Goal: Task Accomplishment & Management: Complete application form

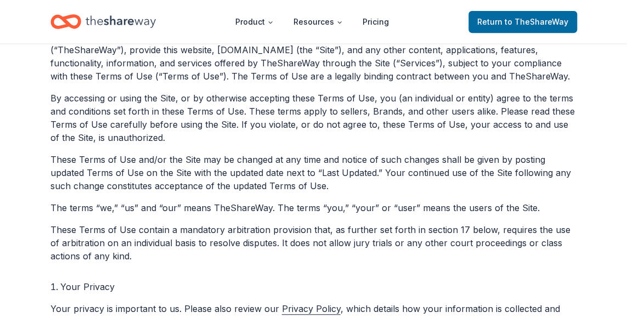
scroll to position [201, 0]
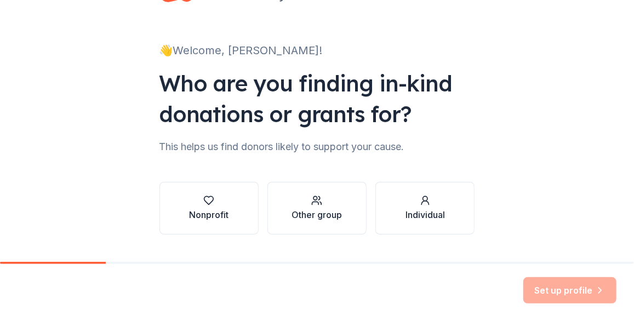
scroll to position [71, 0]
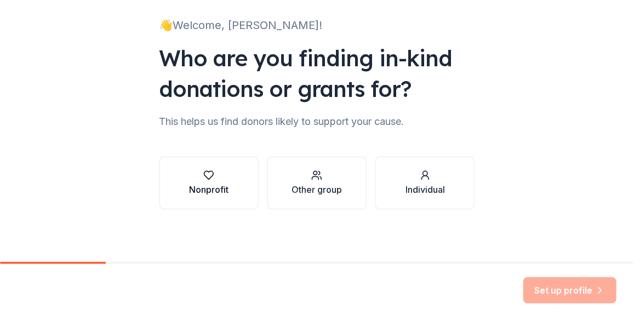
click at [196, 165] on button "Nonprofit" at bounding box center [209, 183] width 99 height 53
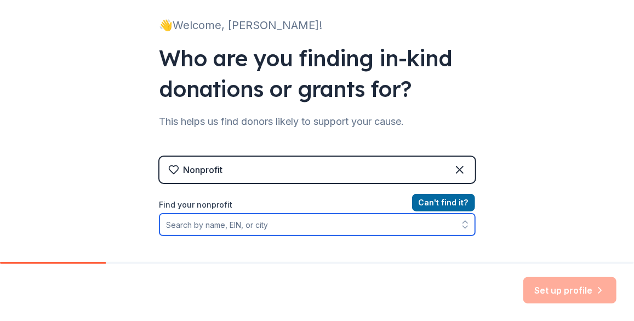
click at [306, 228] on input "Find your nonprofit" at bounding box center [318, 225] width 316 height 22
type input "casa ese"
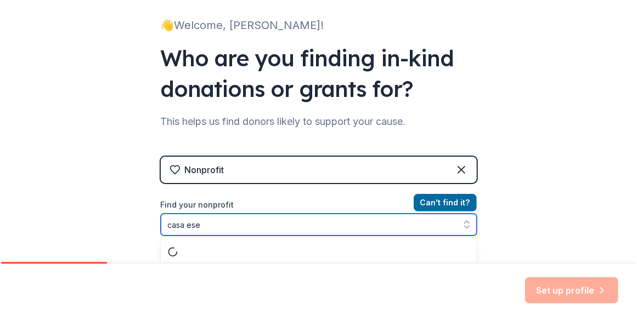
scroll to position [99, 0]
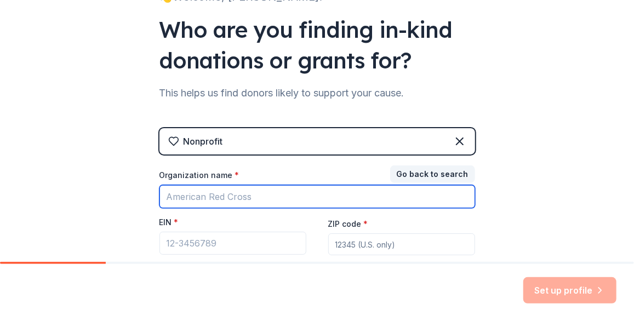
click at [238, 200] on input "Organization name *" at bounding box center [318, 196] width 316 height 23
type input "Casa Esperanza"
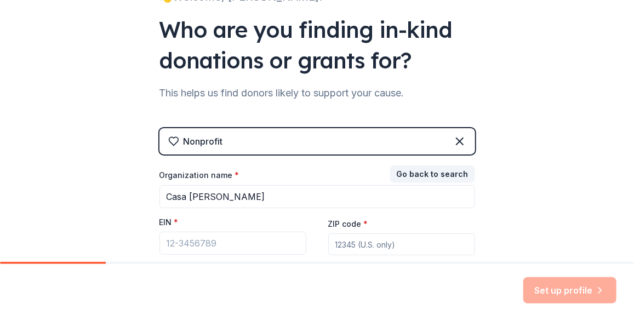
type input "02143"
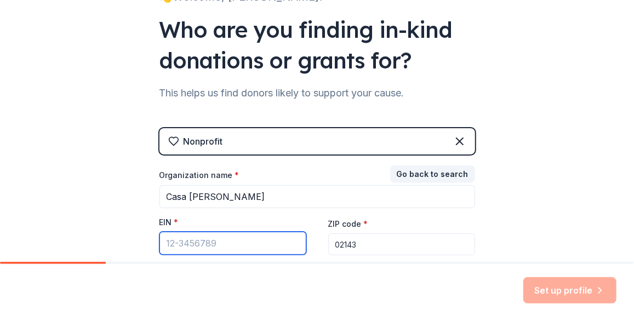
click at [249, 242] on input "EIN *" at bounding box center [233, 243] width 147 height 23
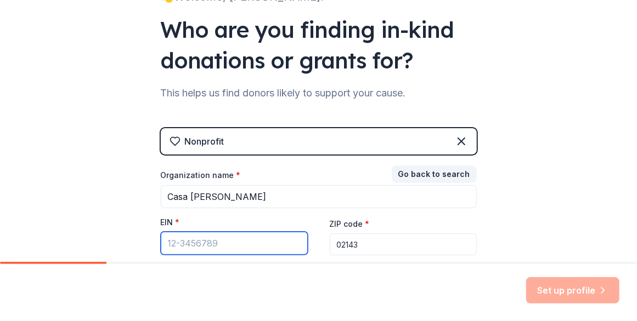
paste input "22-2525437"
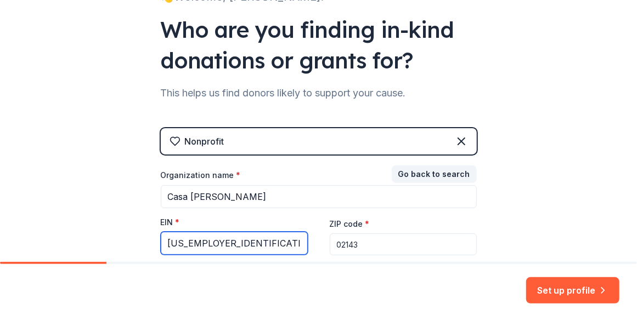
type input "22-2525437"
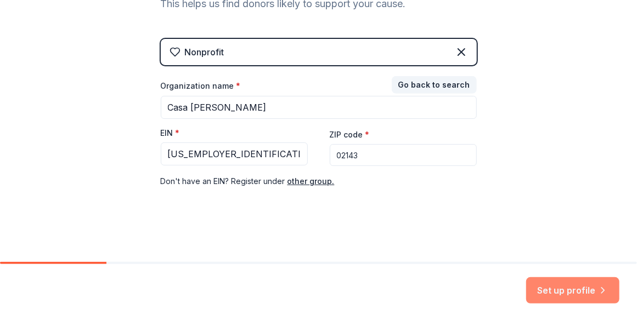
click at [542, 283] on button "Set up profile" at bounding box center [572, 290] width 93 height 26
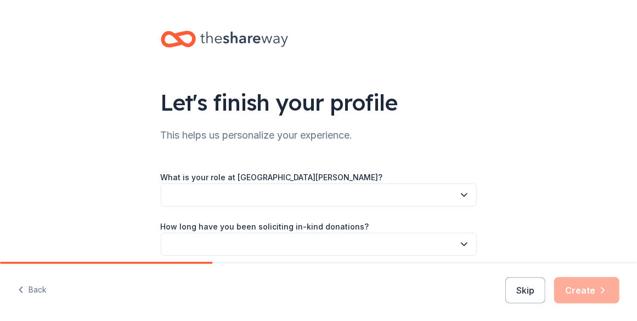
click at [461, 195] on icon "button" at bounding box center [463, 195] width 5 height 3
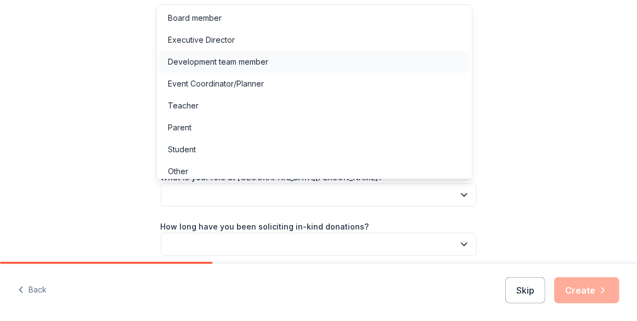
click at [307, 61] on div "Development team member" at bounding box center [314, 62] width 310 height 22
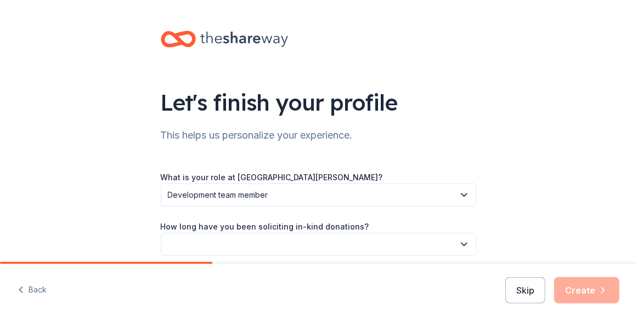
scroll to position [96, 0]
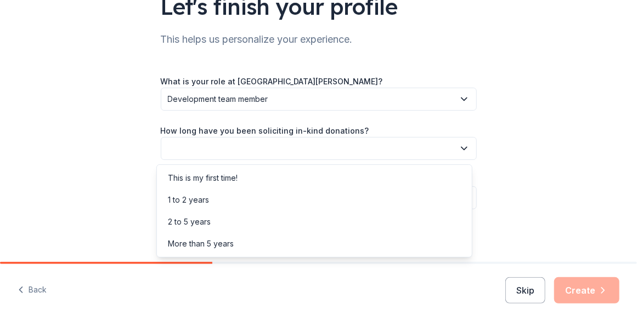
click at [297, 143] on button "button" at bounding box center [319, 148] width 316 height 23
click at [206, 219] on div "2 to 5 years" at bounding box center [189, 221] width 43 height 13
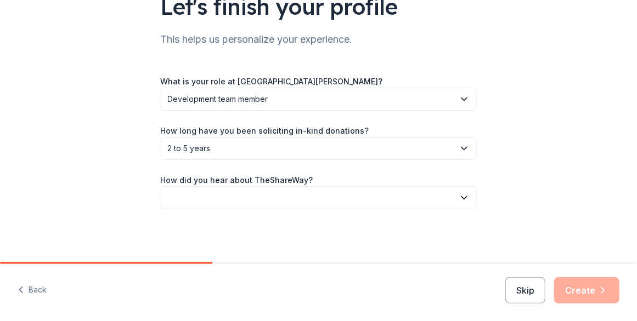
click at [225, 200] on button "button" at bounding box center [319, 197] width 316 height 23
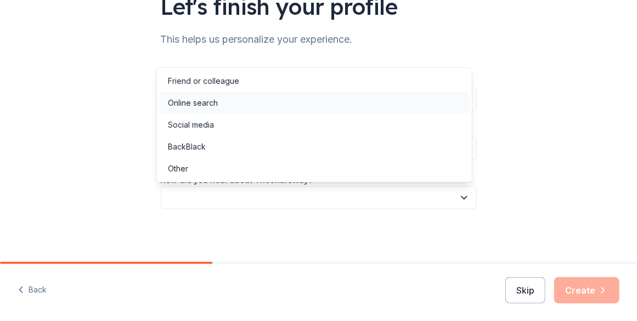
click at [212, 100] on div "Online search" at bounding box center [193, 102] width 50 height 13
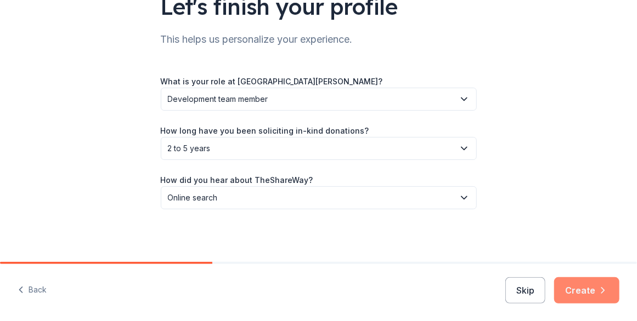
click at [567, 289] on button "Create" at bounding box center [586, 290] width 65 height 26
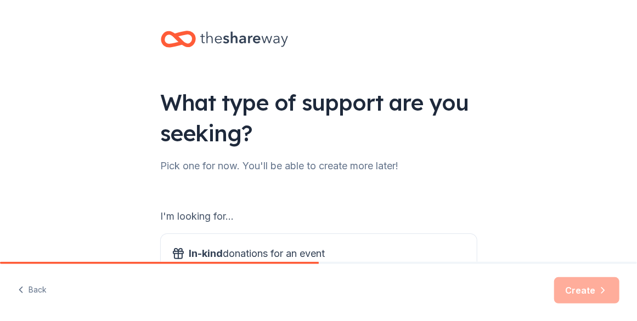
scroll to position [83, 0]
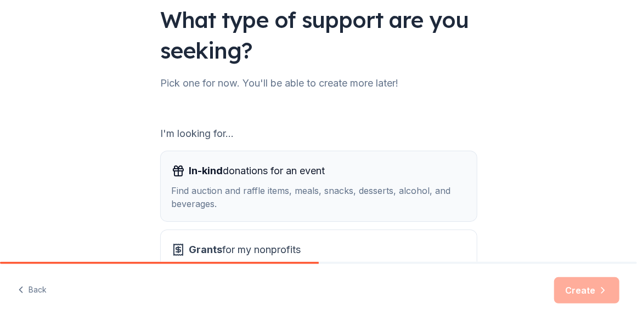
click at [225, 203] on div "Find auction and raffle items, meals, snacks, desserts, alcohol, and beverages." at bounding box center [319, 197] width 294 height 26
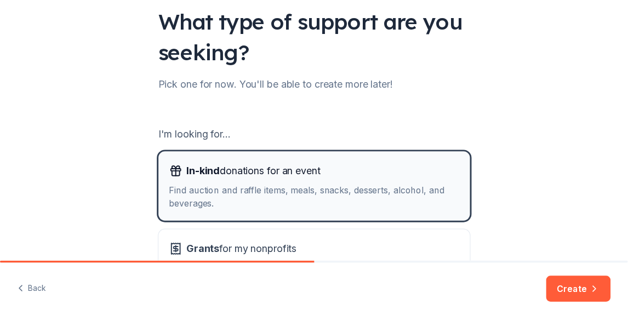
scroll to position [180, 0]
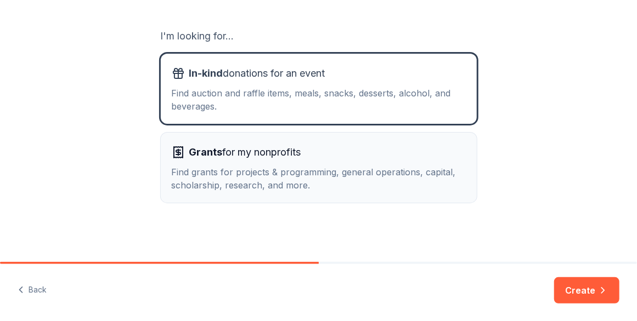
click at [225, 195] on button "Grants for my nonprofits Find grants for projects & programming, general operat…" at bounding box center [319, 168] width 316 height 70
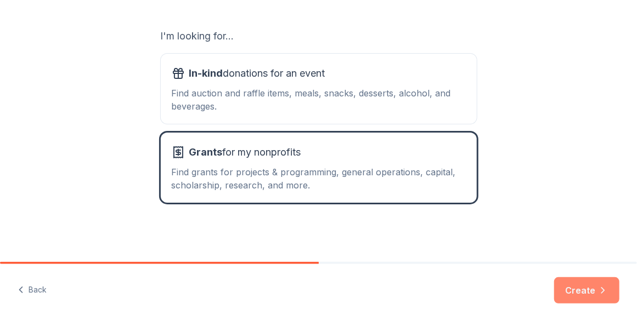
click at [575, 290] on button "Create" at bounding box center [586, 290] width 65 height 26
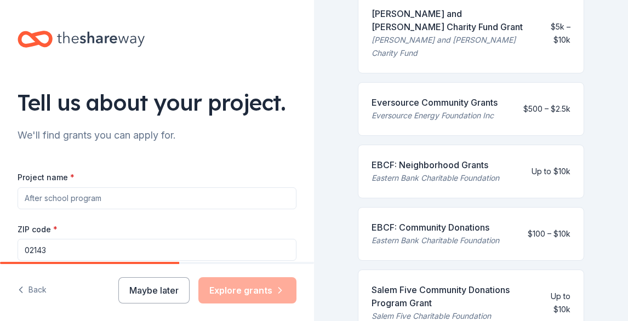
scroll to position [356, 0]
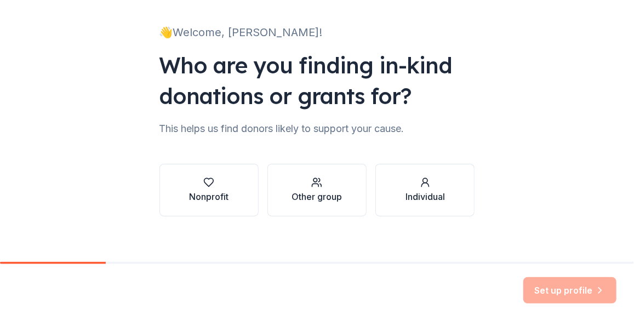
scroll to position [71, 0]
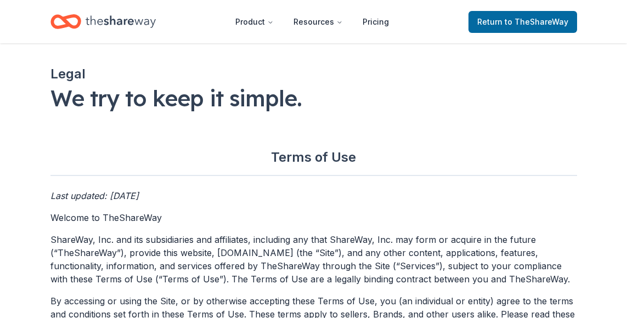
scroll to position [201, 0]
